Goal: Information Seeking & Learning: Learn about a topic

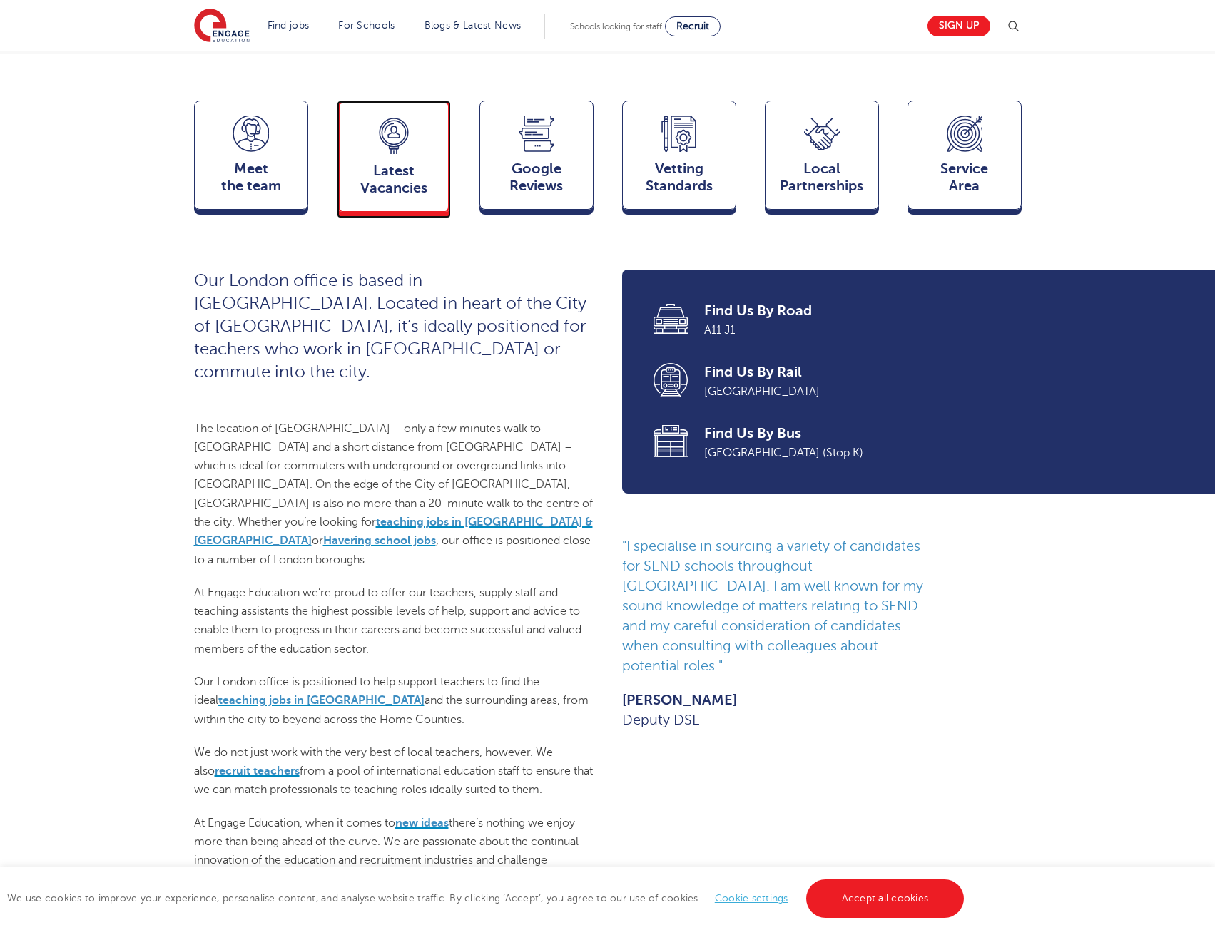
click at [354, 197] on span "Latest Vacancies" at bounding box center [394, 180] width 94 height 34
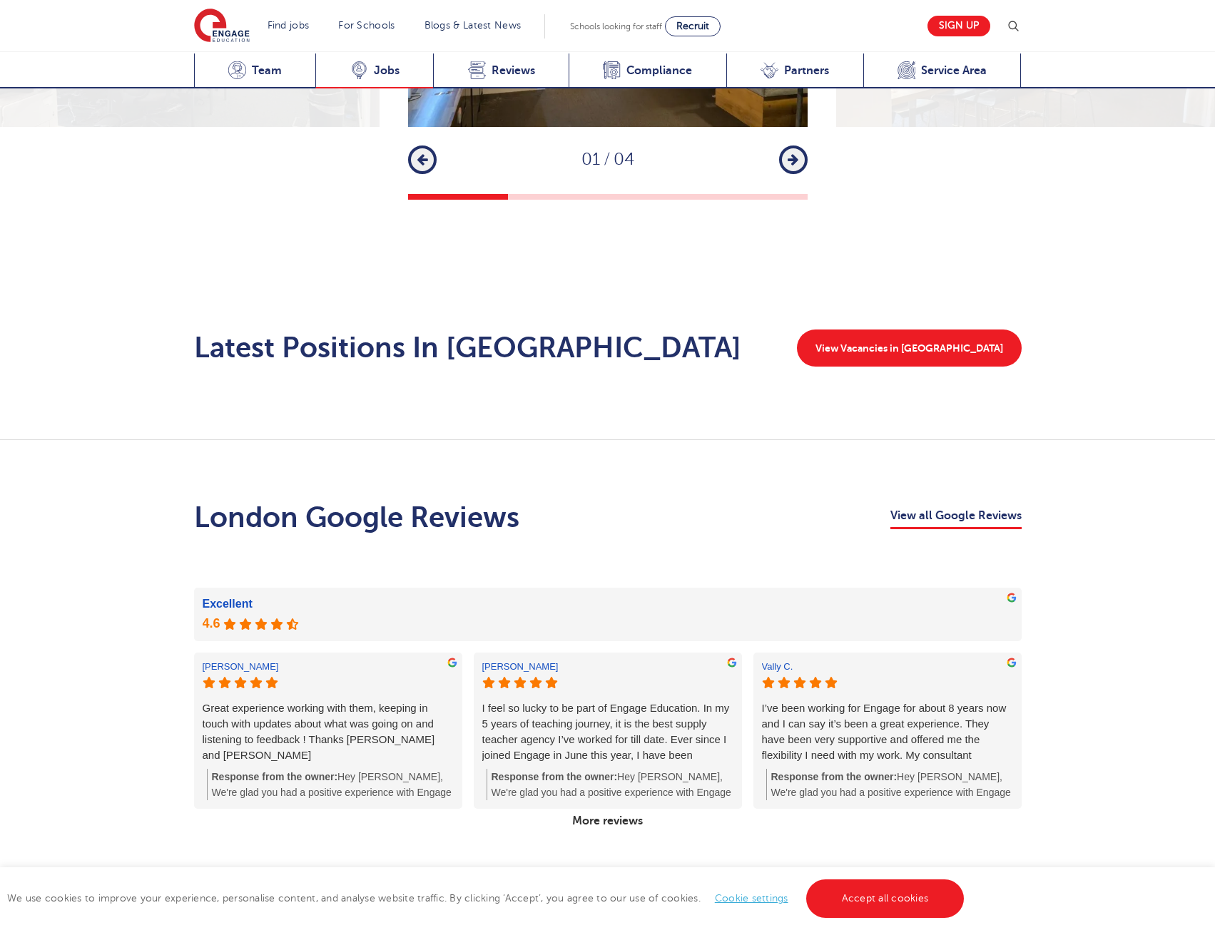
scroll to position [2411, 0]
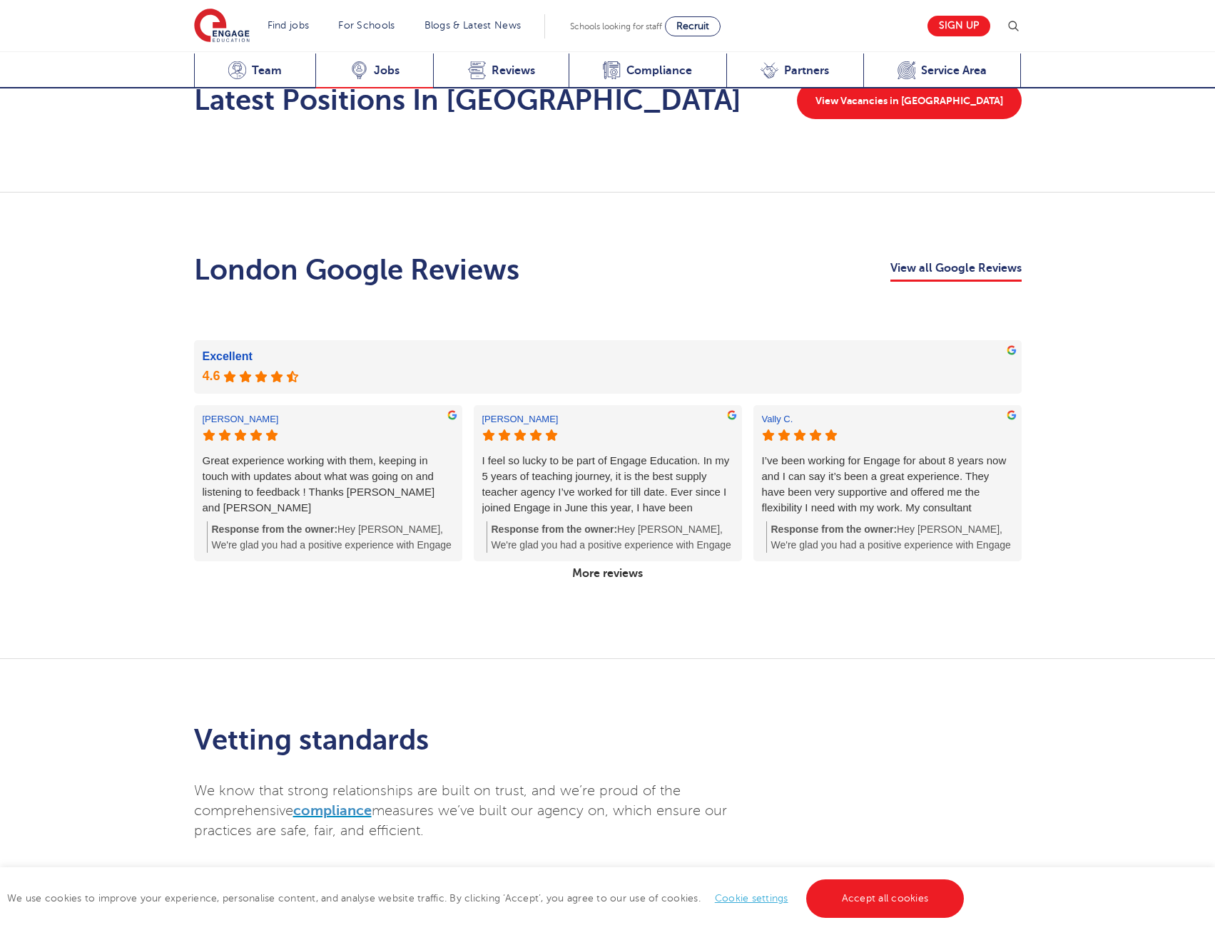
click at [392, 65] on span "Jobs" at bounding box center [387, 70] width 26 height 14
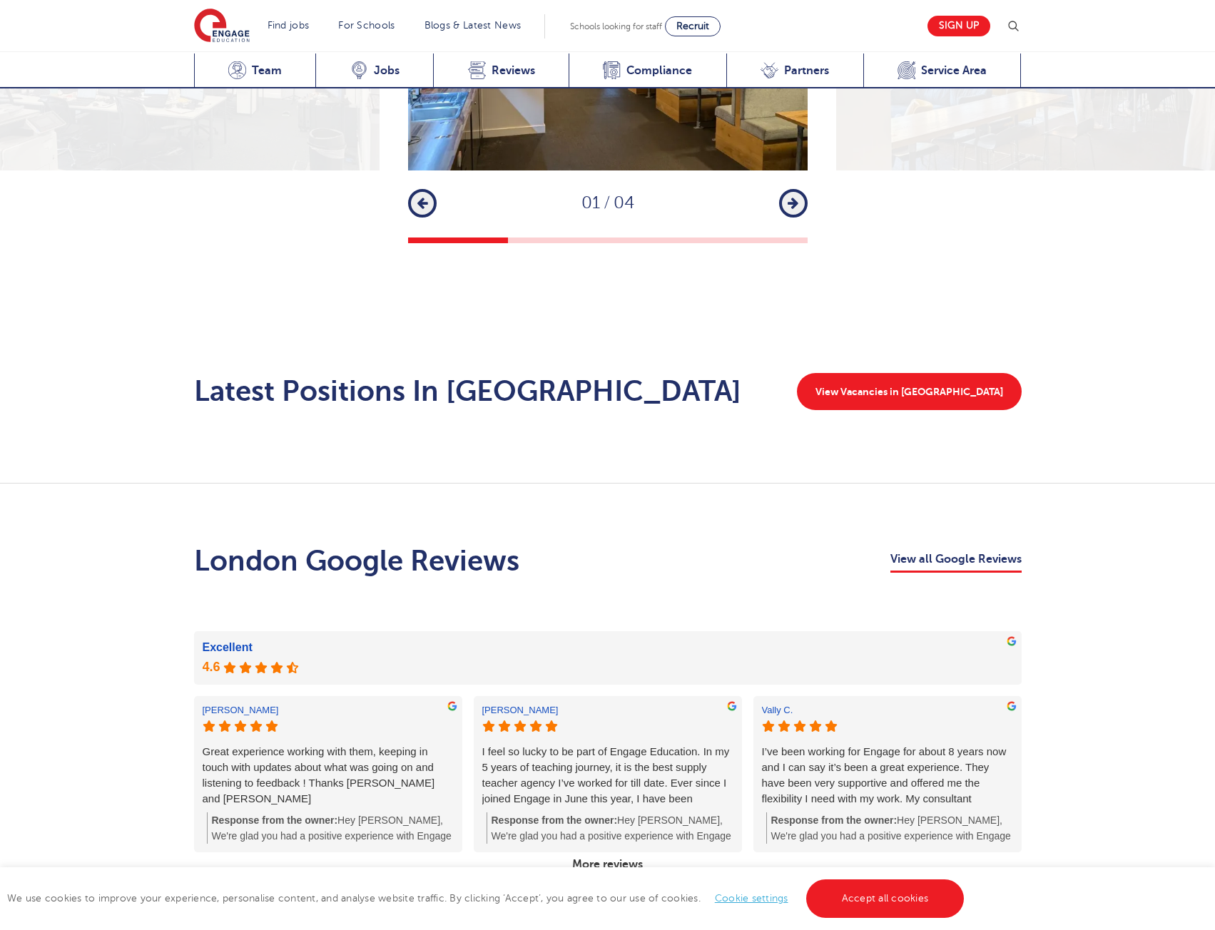
scroll to position [2055, 0]
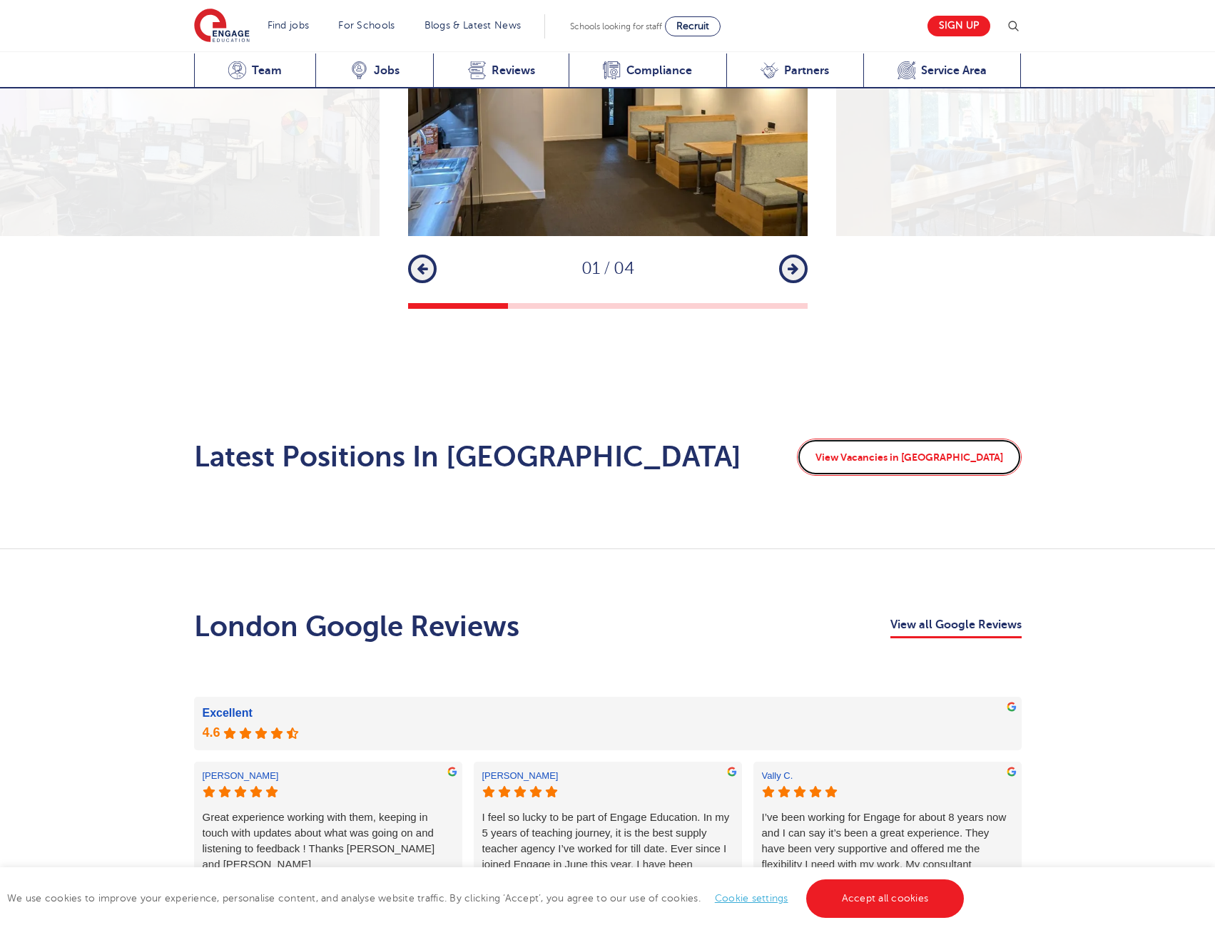
click at [908, 450] on link "View Vacancies in [GEOGRAPHIC_DATA]" at bounding box center [909, 457] width 225 height 37
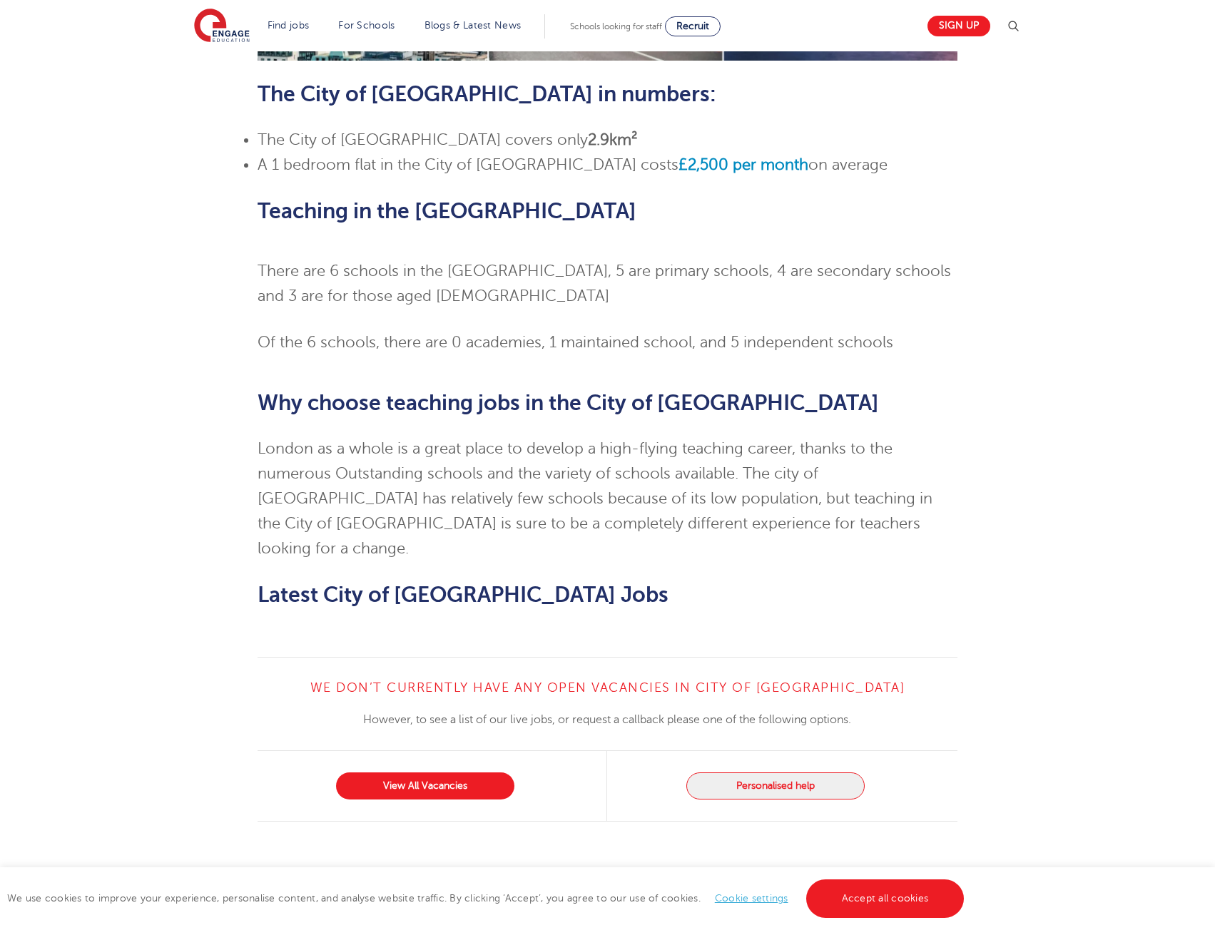
scroll to position [927, 0]
